Goal: Transaction & Acquisition: Purchase product/service

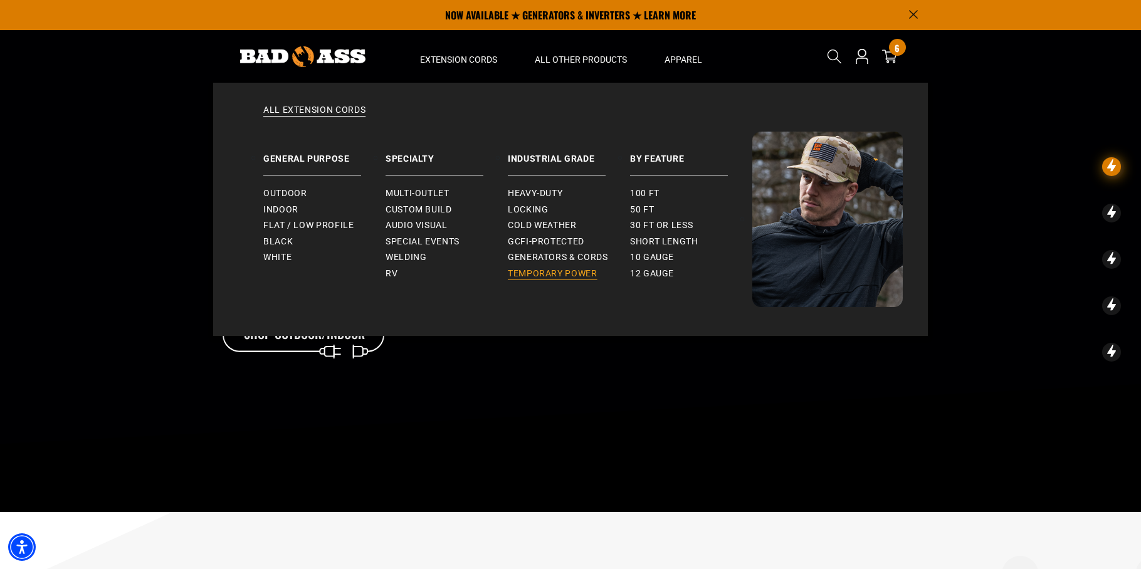
click at [540, 271] on span "Temporary Power" at bounding box center [553, 273] width 90 height 11
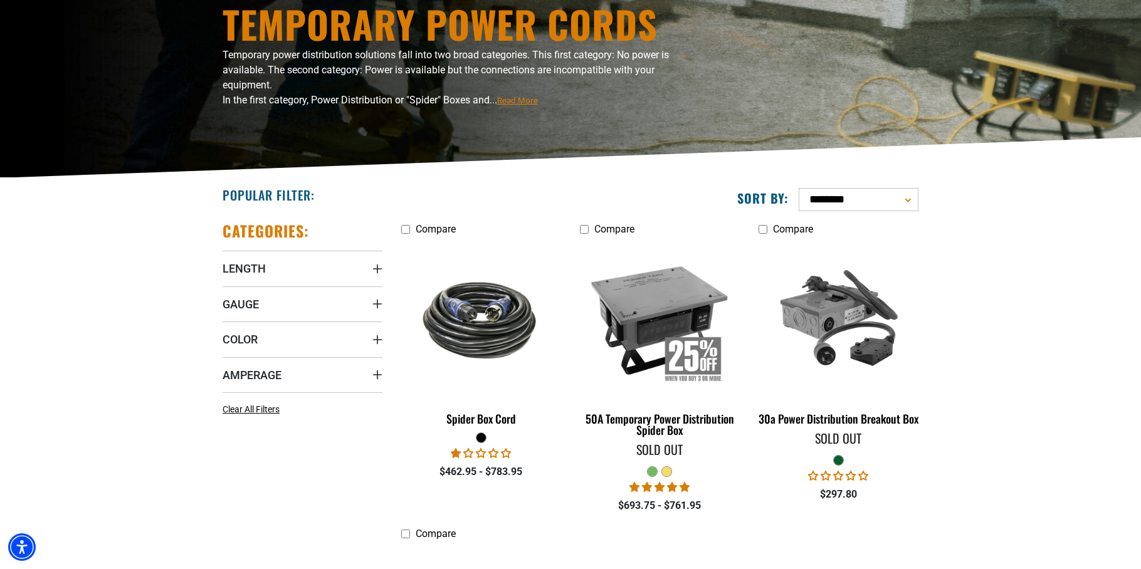
scroll to position [141, 0]
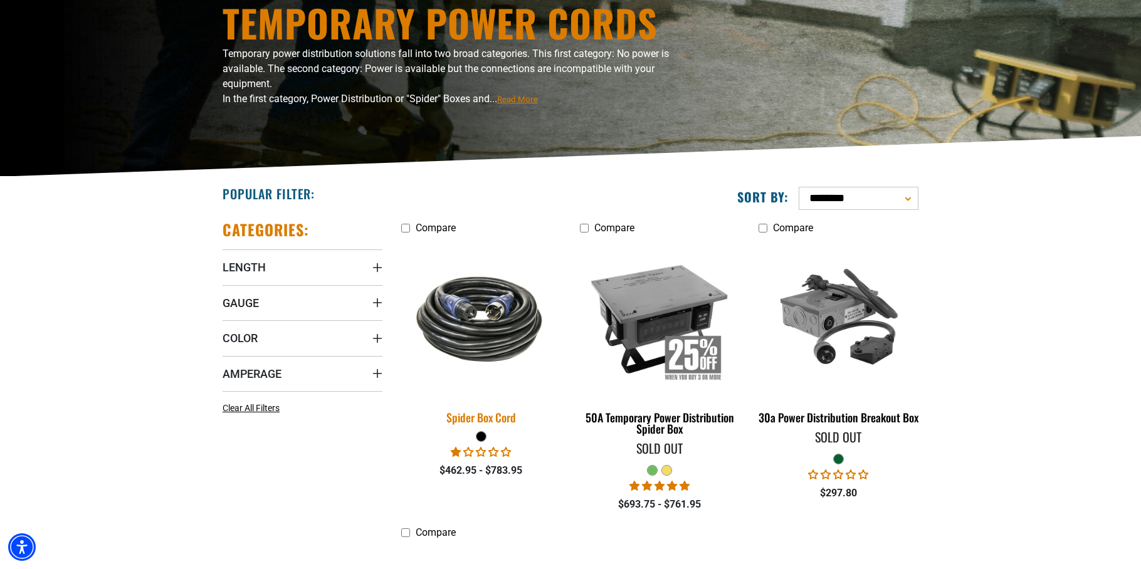
click at [493, 347] on img at bounding box center [482, 318] width 176 height 107
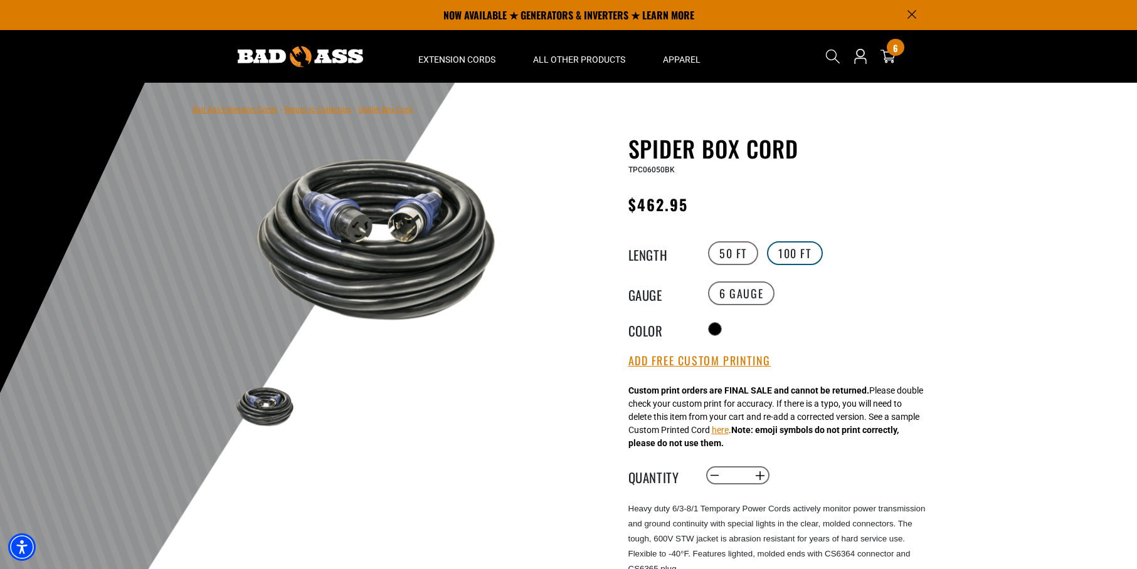
click at [799, 253] on label "100 FT" at bounding box center [795, 253] width 56 height 24
click at [734, 250] on label "50 FT" at bounding box center [733, 253] width 50 height 24
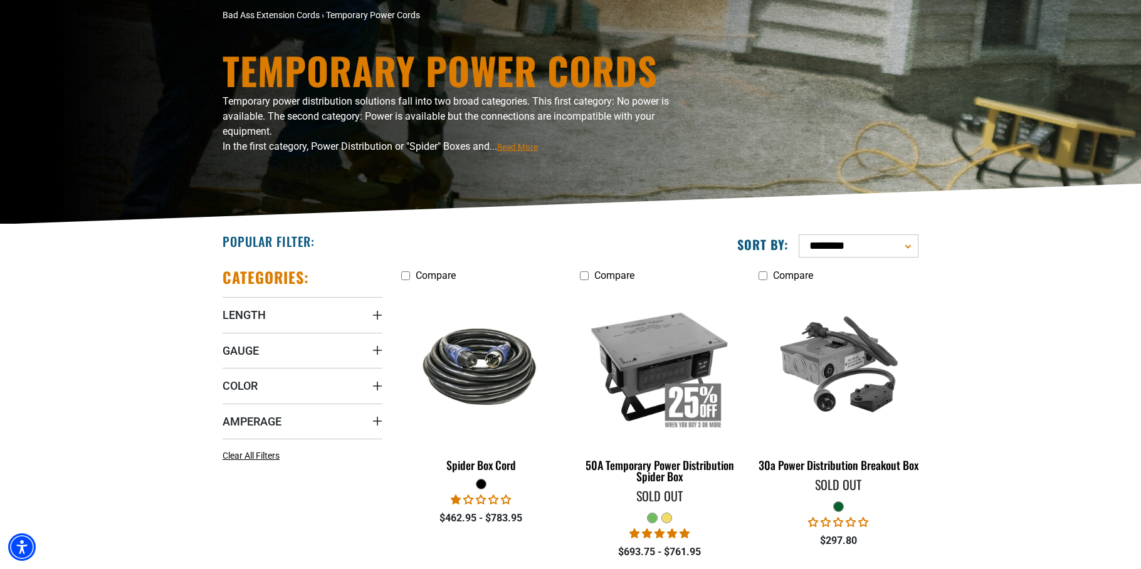
scroll to position [97, 0]
